Goal: Task Accomplishment & Management: Manage account settings

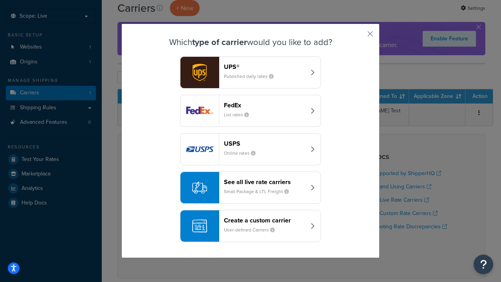
click at [264, 105] on header "FedEx" at bounding box center [265, 104] width 82 height 7
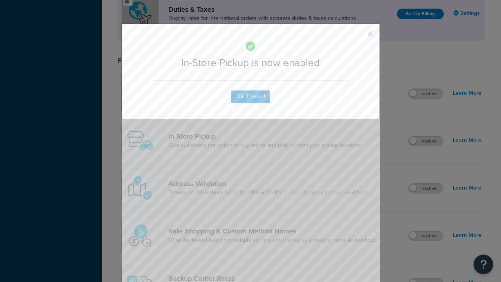
click at [358, 36] on button "button" at bounding box center [358, 37] width 2 height 2
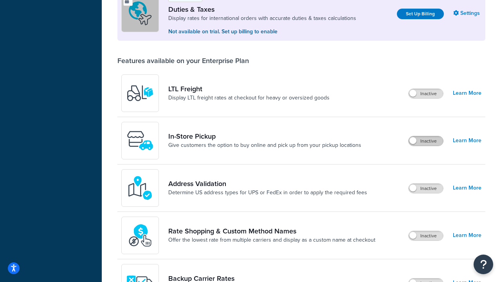
scroll to position [239, 0]
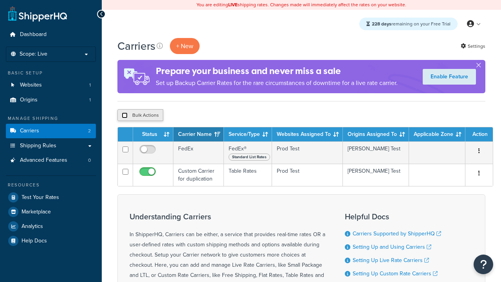
click at [124, 115] on input "checkbox" at bounding box center [125, 115] width 6 height 6
checkbox input "true"
click at [0, 0] on button "Delete" at bounding box center [0, 0] width 0 height 0
